Goal: Information Seeking & Learning: Learn about a topic

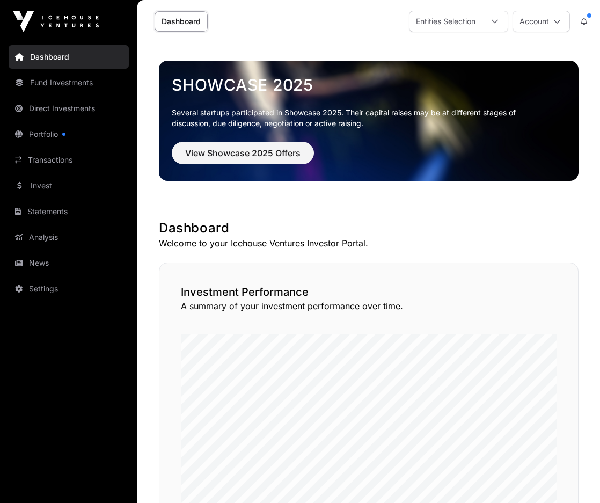
click at [87, 104] on link "Direct Investments" at bounding box center [69, 109] width 120 height 24
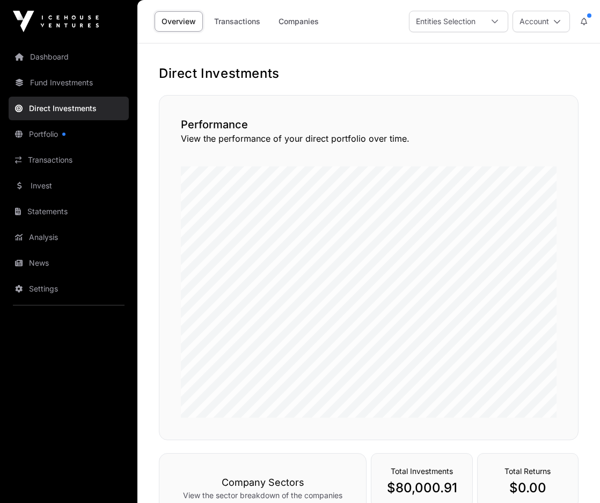
click at [222, 24] on link "Transactions" at bounding box center [237, 21] width 60 height 20
click at [291, 18] on link "Companies" at bounding box center [299, 21] width 54 height 20
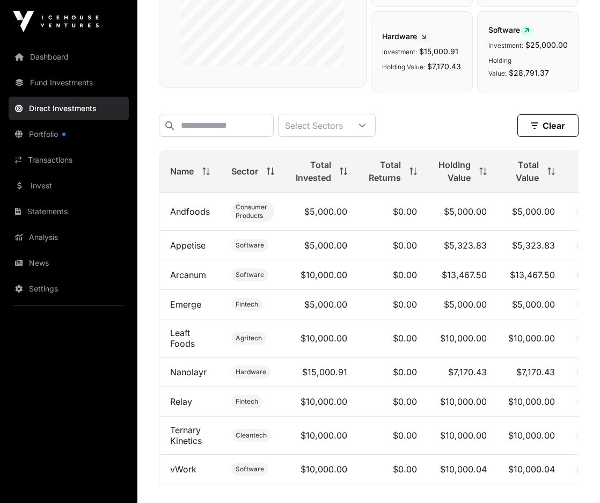
scroll to position [269, 0]
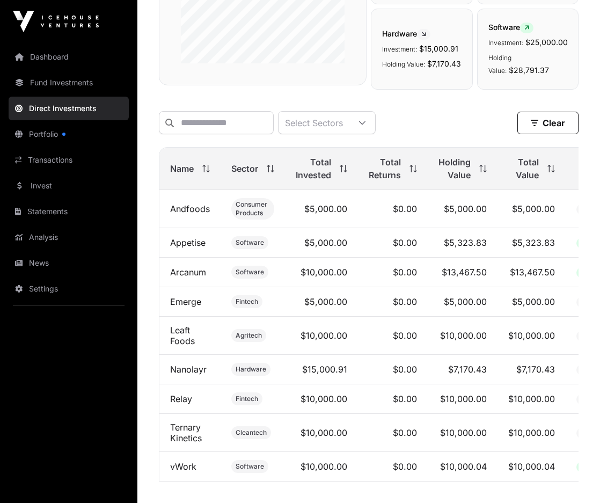
click at [193, 375] on link "Nanolayr" at bounding box center [188, 369] width 37 height 11
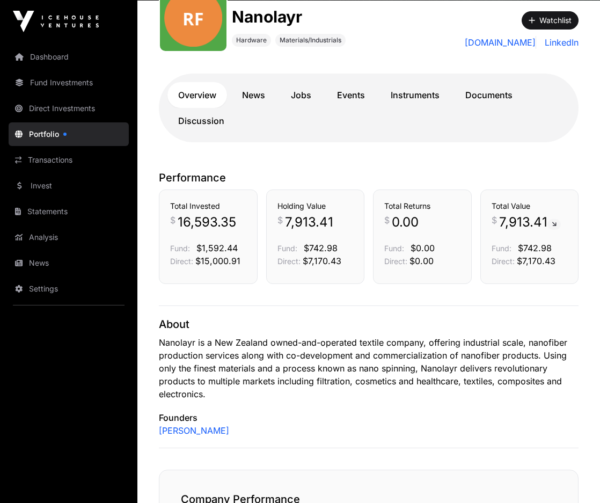
scroll to position [107, 0]
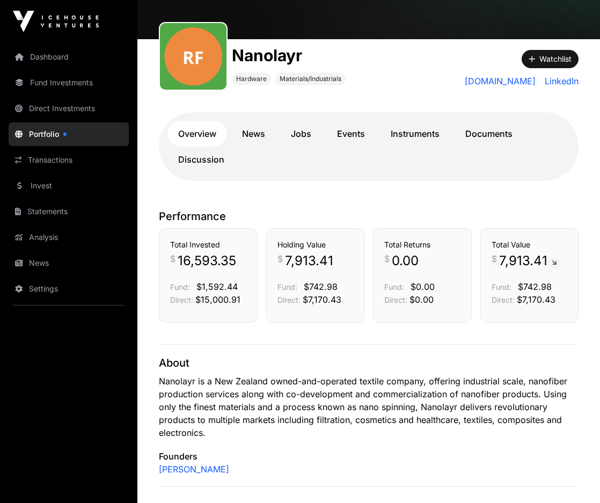
click at [253, 133] on link "News" at bounding box center [253, 134] width 45 height 26
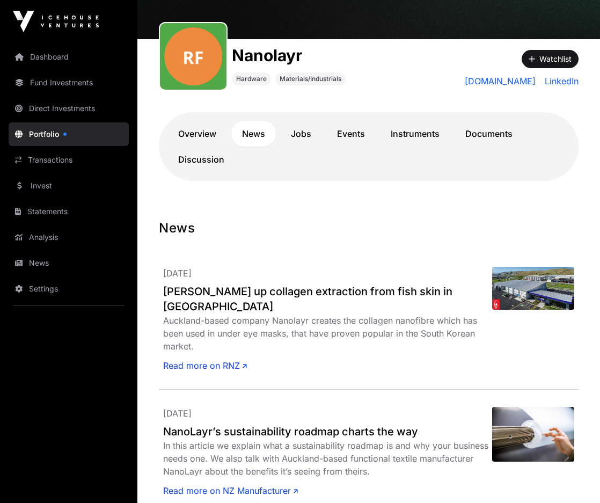
click at [313, 130] on link "Jobs" at bounding box center [301, 134] width 42 height 26
click at [489, 135] on link "Documents" at bounding box center [489, 134] width 69 height 26
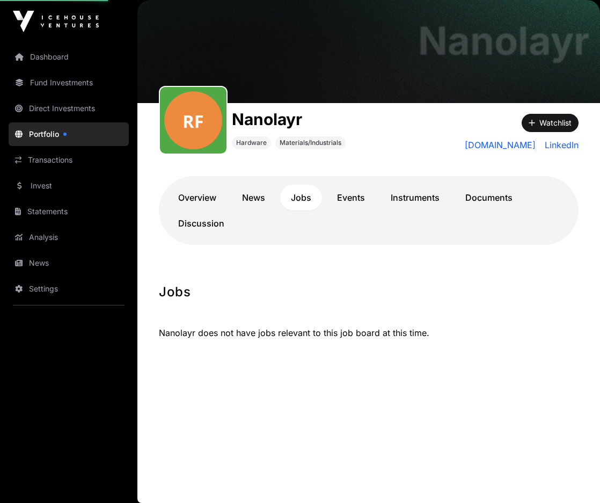
scroll to position [43, 0]
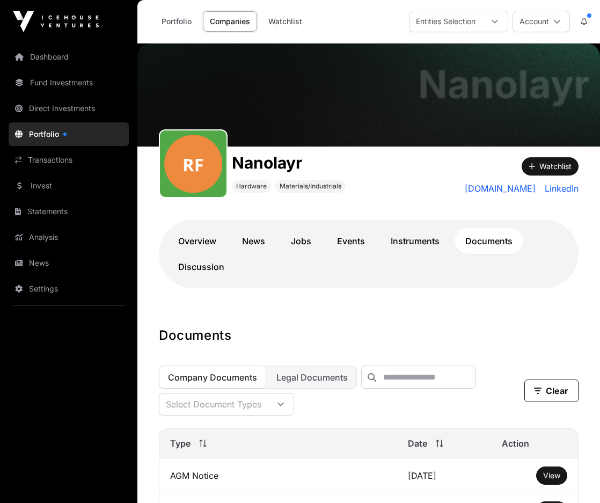
click at [47, 56] on link "Dashboard" at bounding box center [69, 57] width 120 height 24
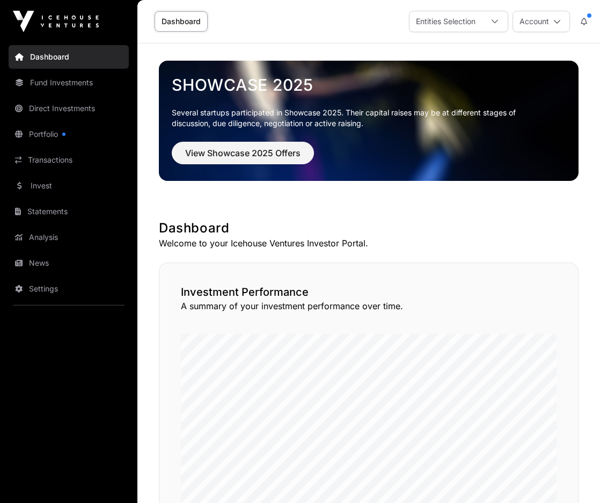
click at [56, 155] on link "Transactions" at bounding box center [69, 160] width 120 height 24
click at [61, 164] on link "Transactions" at bounding box center [69, 160] width 120 height 24
click at [47, 185] on link "Invest" at bounding box center [69, 186] width 120 height 24
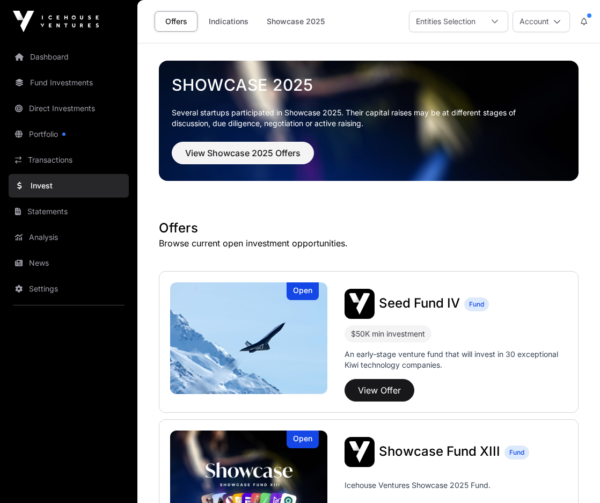
click at [29, 158] on link "Transactions" at bounding box center [69, 160] width 120 height 24
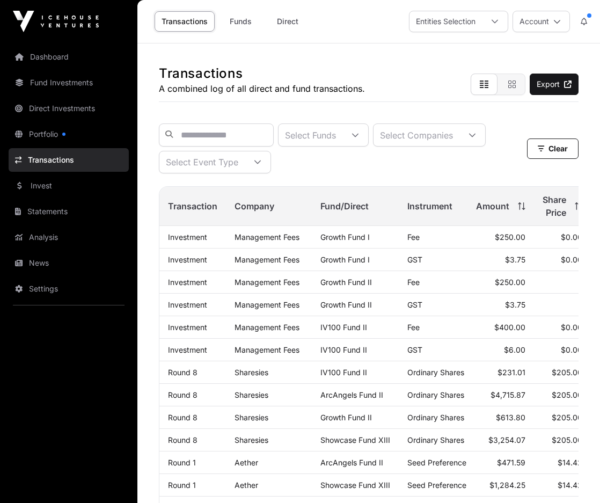
click at [54, 163] on link "Transactions" at bounding box center [69, 160] width 120 height 24
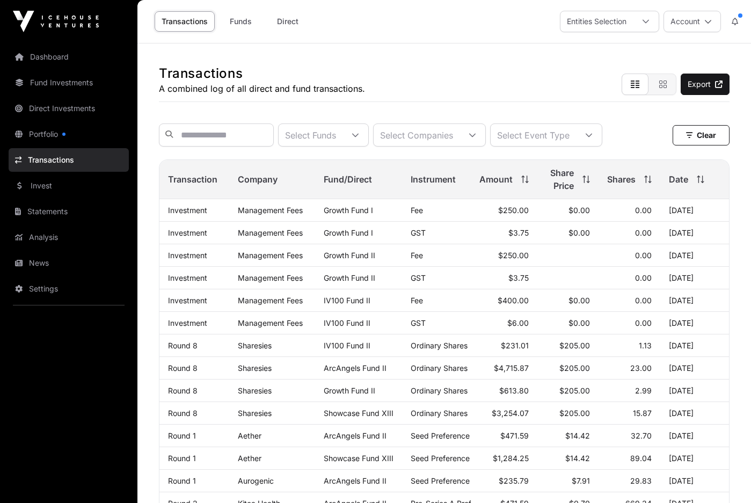
click at [56, 81] on link "Fund Investments" at bounding box center [69, 83] width 120 height 24
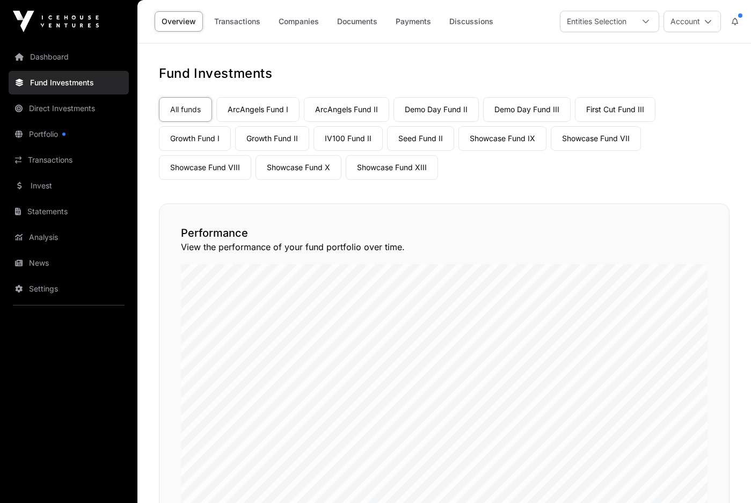
click at [297, 21] on link "Companies" at bounding box center [299, 21] width 54 height 20
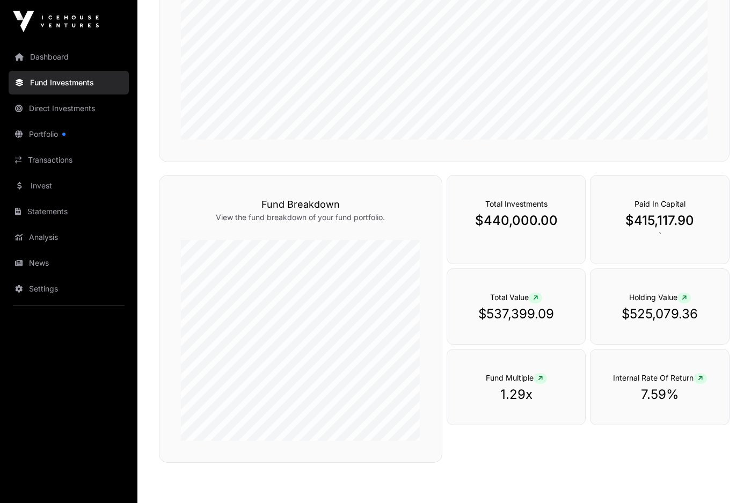
scroll to position [477, 0]
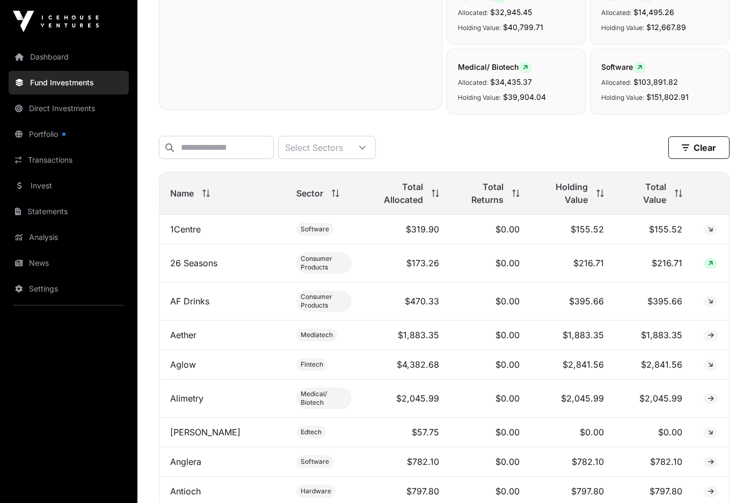
scroll to position [430, 0]
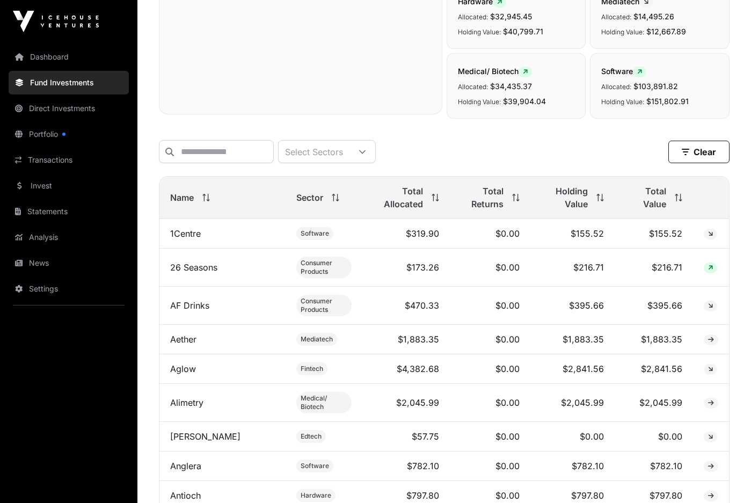
click at [600, 196] on span "Total Value" at bounding box center [646, 198] width 41 height 26
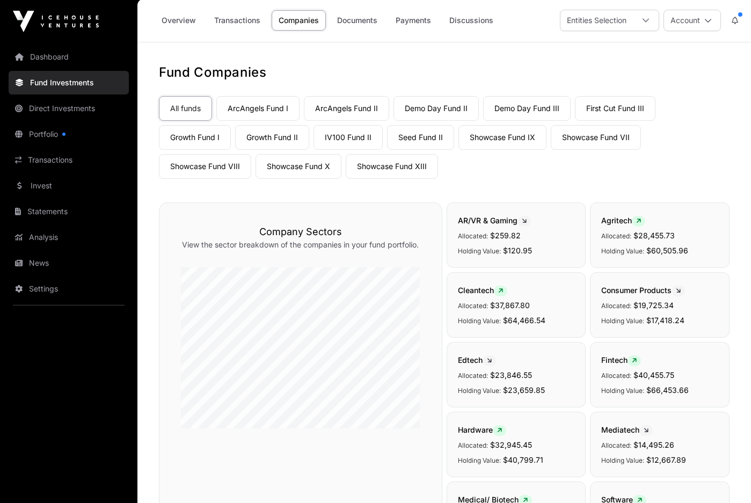
scroll to position [0, 0]
